Goal: Register for event/course

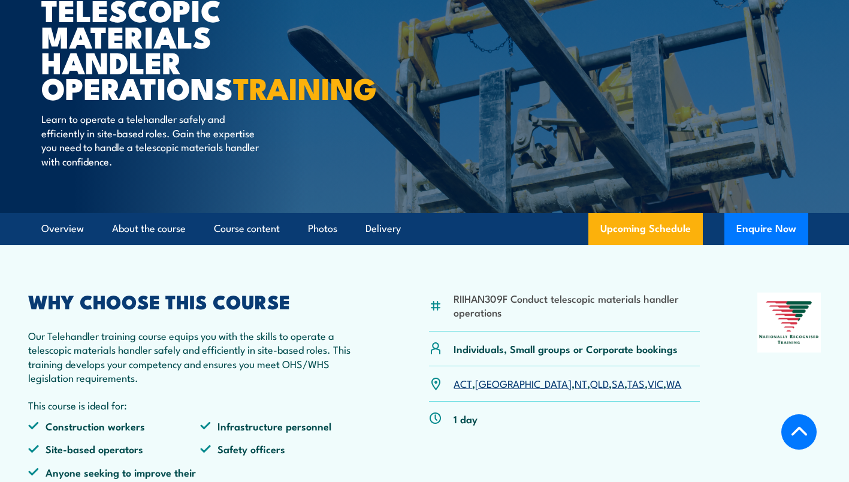
scroll to position [265, 0]
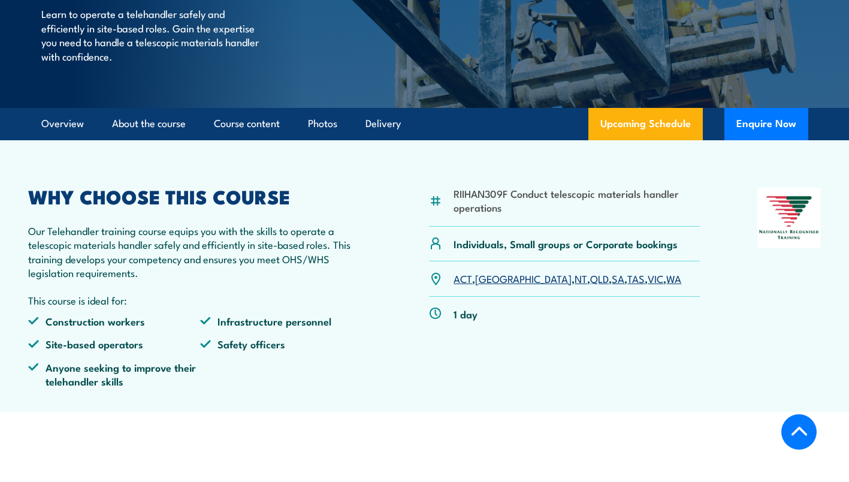
click at [469, 214] on li "RIIHAN309F Conduct telescopic materials handler operations" at bounding box center [576, 200] width 246 height 28
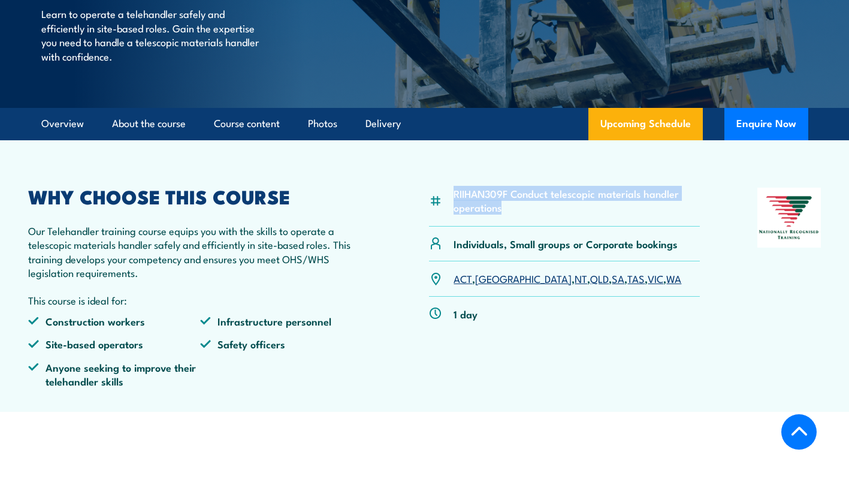
click at [469, 214] on li "RIIHAN309F Conduct telescopic materials handler operations" at bounding box center [576, 200] width 246 height 28
drag, startPoint x: 469, startPoint y: 219, endPoint x: 513, endPoint y: 214, distance: 44.5
click at [513, 214] on li "RIIHAN309F Conduct telescopic materials handler operations" at bounding box center [576, 200] width 246 height 28
click at [509, 214] on li "RIIHAN309F Conduct telescopic materials handler operations" at bounding box center [576, 200] width 246 height 28
drag, startPoint x: 509, startPoint y: 215, endPoint x: 453, endPoint y: 225, distance: 57.2
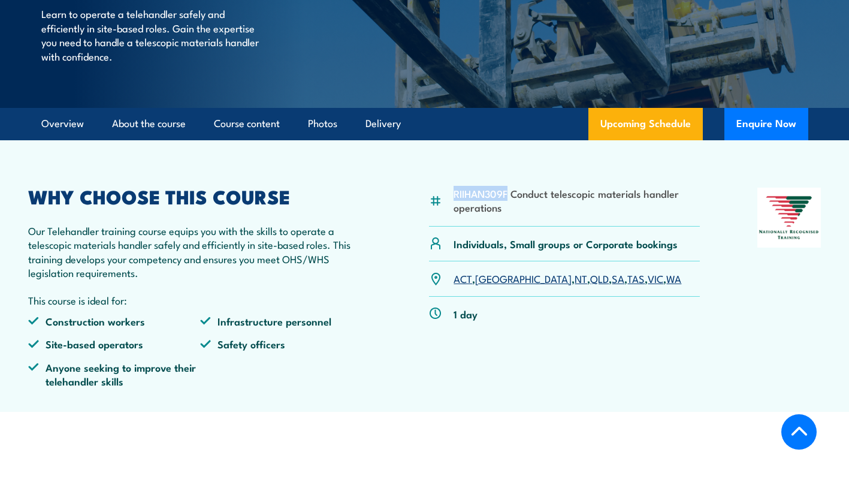
click at [453, 225] on div "RIIHAN309F Conduct telescopic materials handler operations" at bounding box center [564, 206] width 271 height 39
copy li "RIIHAN309F"
